Goal: Task Accomplishment & Management: Manage account settings

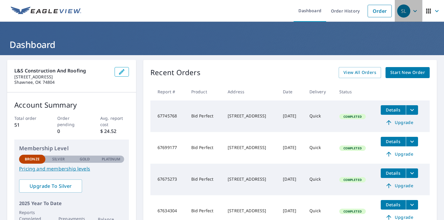
click at [411, 12] on icon "button" at bounding box center [414, 10] width 7 height 7
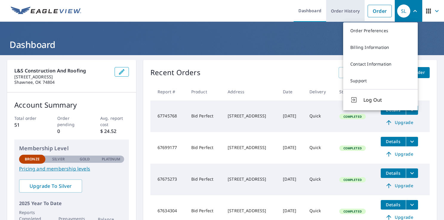
click at [336, 12] on link "Order History" at bounding box center [345, 11] width 38 height 22
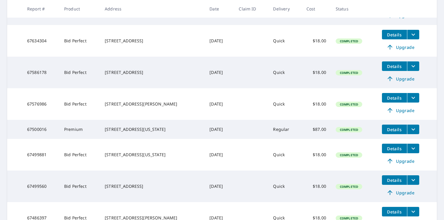
scroll to position [262, 0]
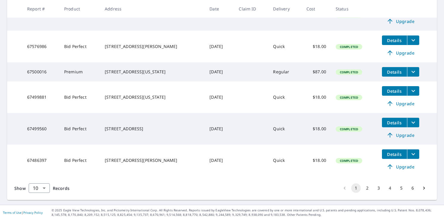
click at [365, 188] on button "2" at bounding box center [367, 188] width 10 height 10
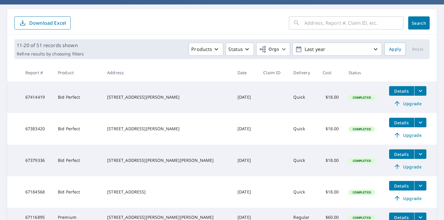
scroll to position [60, 0]
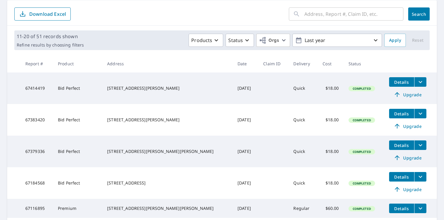
click at [419, 114] on icon "filesDropdownBtn-67383420" at bounding box center [421, 114] width 4 height 2
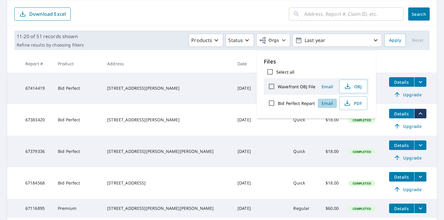
click at [326, 103] on span "Email" at bounding box center [327, 104] width 14 height 6
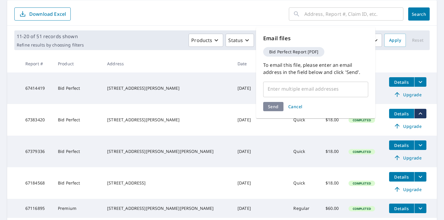
click at [283, 87] on input "text" at bounding box center [311, 88] width 91 height 11
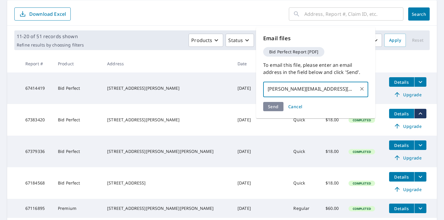
type input "[PERSON_NAME][EMAIL_ADDRESS][DOMAIN_NAME]"
click at [274, 109] on div "Send Cancel" at bounding box center [315, 106] width 105 height 9
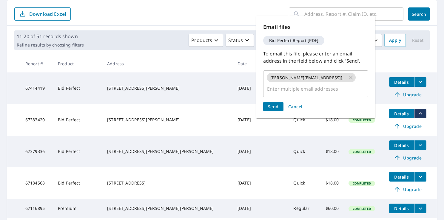
click at [273, 105] on span "Send" at bounding box center [273, 107] width 11 height 6
